Goal: Task Accomplishment & Management: Use online tool/utility

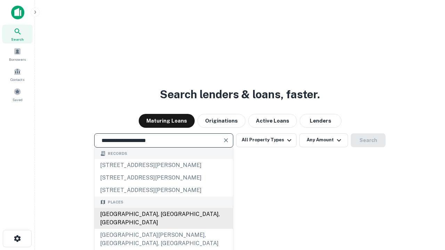
click at [163, 229] on div "[GEOGRAPHIC_DATA], [GEOGRAPHIC_DATA], [GEOGRAPHIC_DATA]" at bounding box center [164, 218] width 138 height 21
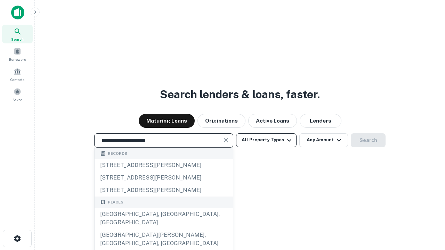
type input "**********"
click at [266, 140] on button "All Property Types" at bounding box center [266, 141] width 61 height 14
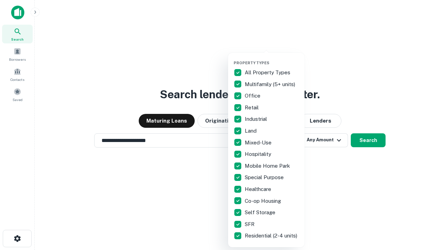
click at [272, 58] on button "button" at bounding box center [272, 58] width 77 height 0
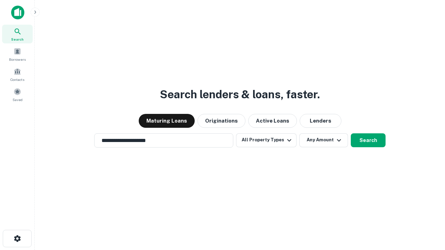
scroll to position [11, 0]
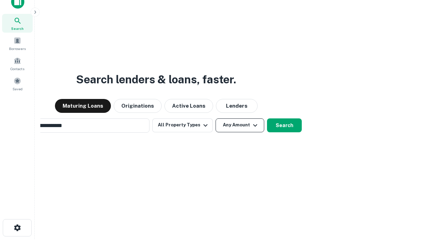
click at [216, 119] on button "Any Amount" at bounding box center [240, 126] width 49 height 14
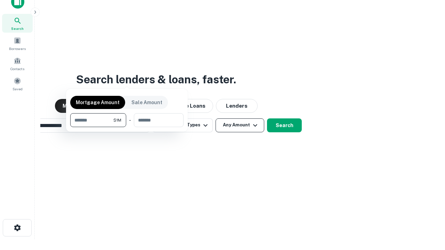
scroll to position [11, 0]
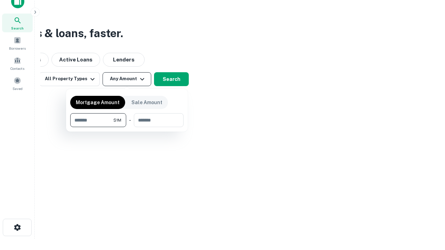
type input "*******"
click at [127, 127] on button "button" at bounding box center [126, 127] width 113 height 0
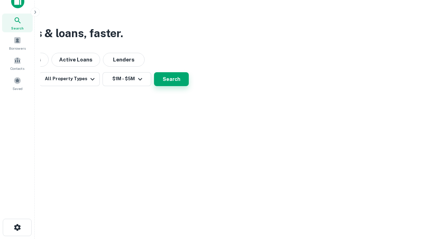
click at [189, 86] on button "Search" at bounding box center [171, 79] width 35 height 14
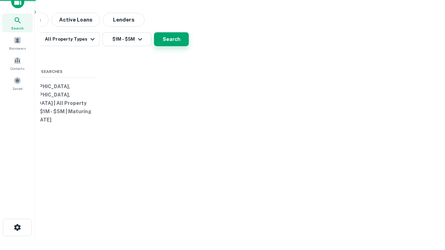
scroll to position [11, 0]
